Goal: Ask a question

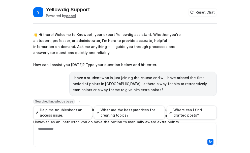
scroll to position [208, 0]
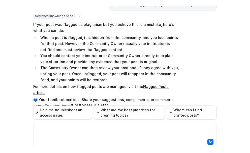
click at [49, 129] on div at bounding box center [125, 133] width 181 height 12
paste div
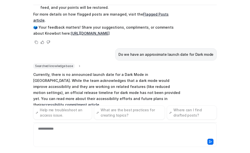
scroll to position [286, 0]
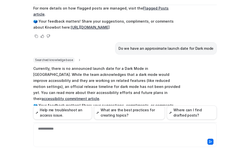
click at [97, 97] on link "accessibility commitment article" at bounding box center [71, 99] width 58 height 4
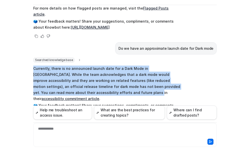
drag, startPoint x: 32, startPoint y: 50, endPoint x: 72, endPoint y: 76, distance: 47.5
click at [72, 76] on p "Currently, there is no announced launch date for a Dark Mode in [GEOGRAPHIC_DAT…" at bounding box center [106, 84] width 147 height 36
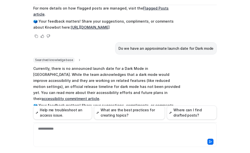
click at [131, 74] on p "Currently, there is no announced launch date for a Dark Mode in [GEOGRAPHIC_DAT…" at bounding box center [106, 84] width 147 height 36
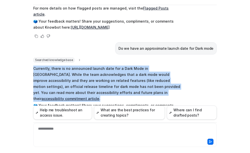
drag, startPoint x: 108, startPoint y: 77, endPoint x: 31, endPoint y: 49, distance: 81.9
click at [31, 49] on div "Y Yellowdig Support Powered by eesel Reset Chat 👋 Hi there! Welcome to Knowbot,…" at bounding box center [125, 60] width 192 height 147
copy p "Currently, there is no announced launch date for a Dark Mode in [GEOGRAPHIC_DAT…"
